Goal: Navigation & Orientation: Go to known website

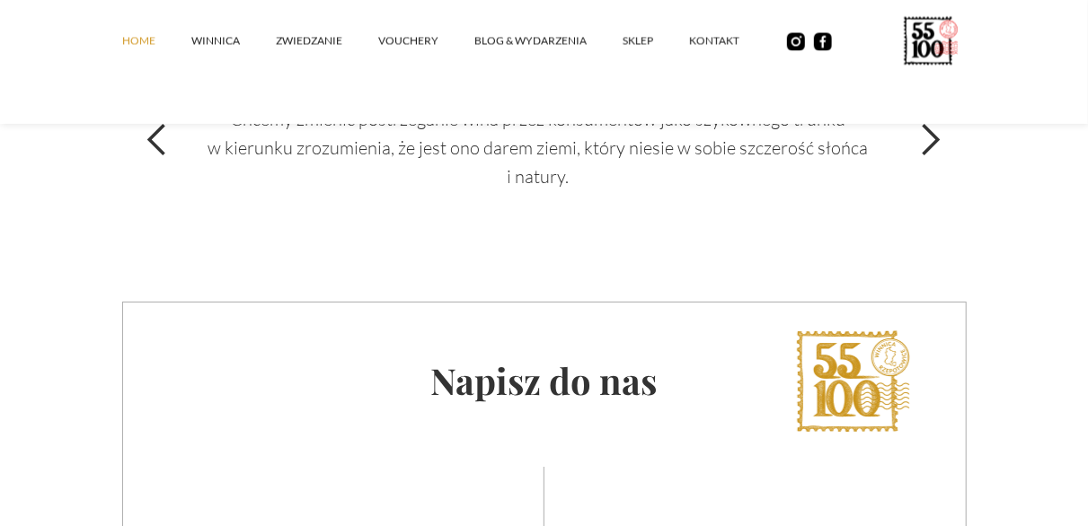
scroll to position [6017, 0]
